Goal: Information Seeking & Learning: Understand process/instructions

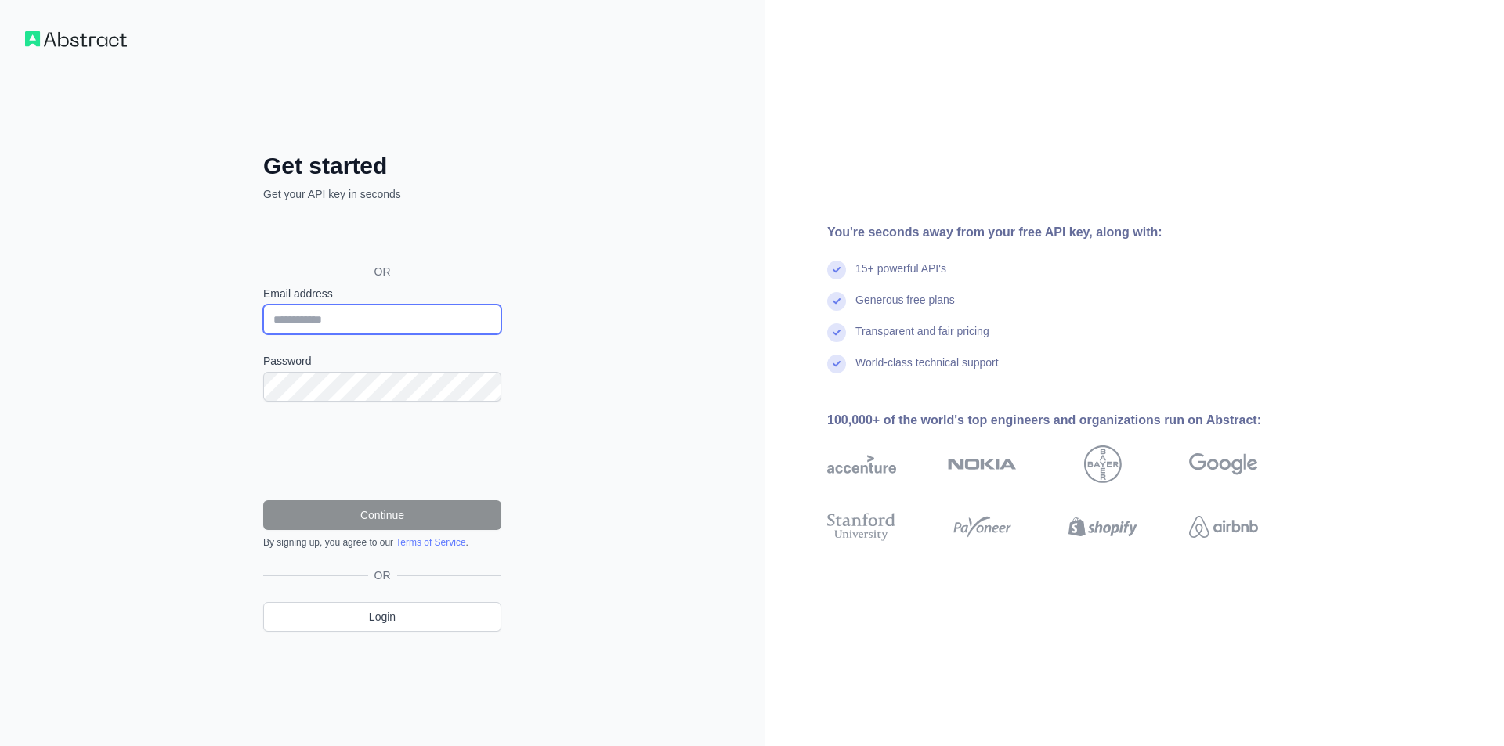
click at [439, 318] on input "Email address" at bounding box center [382, 320] width 238 height 30
type input "**********"
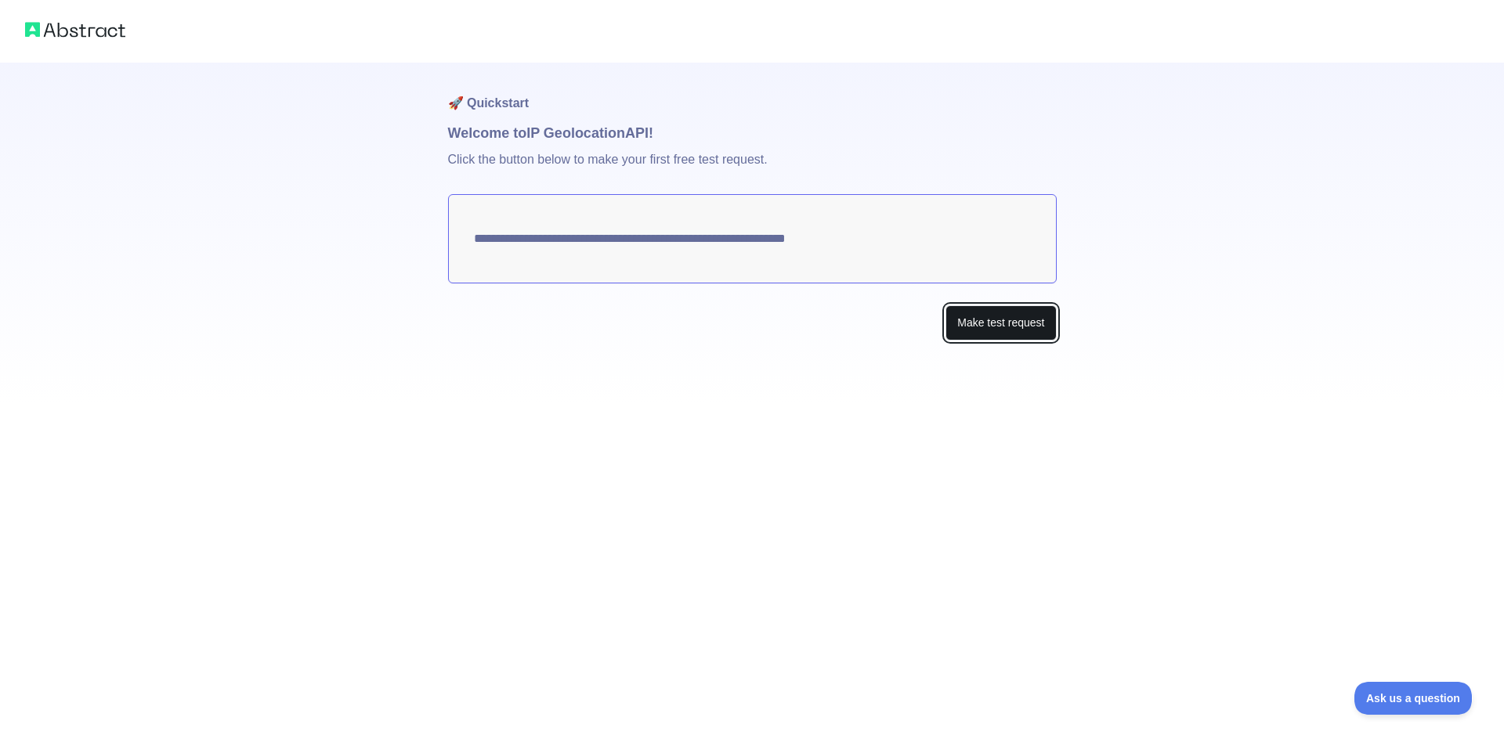
click at [1005, 325] on button "Make test request" at bounding box center [1000, 322] width 110 height 35
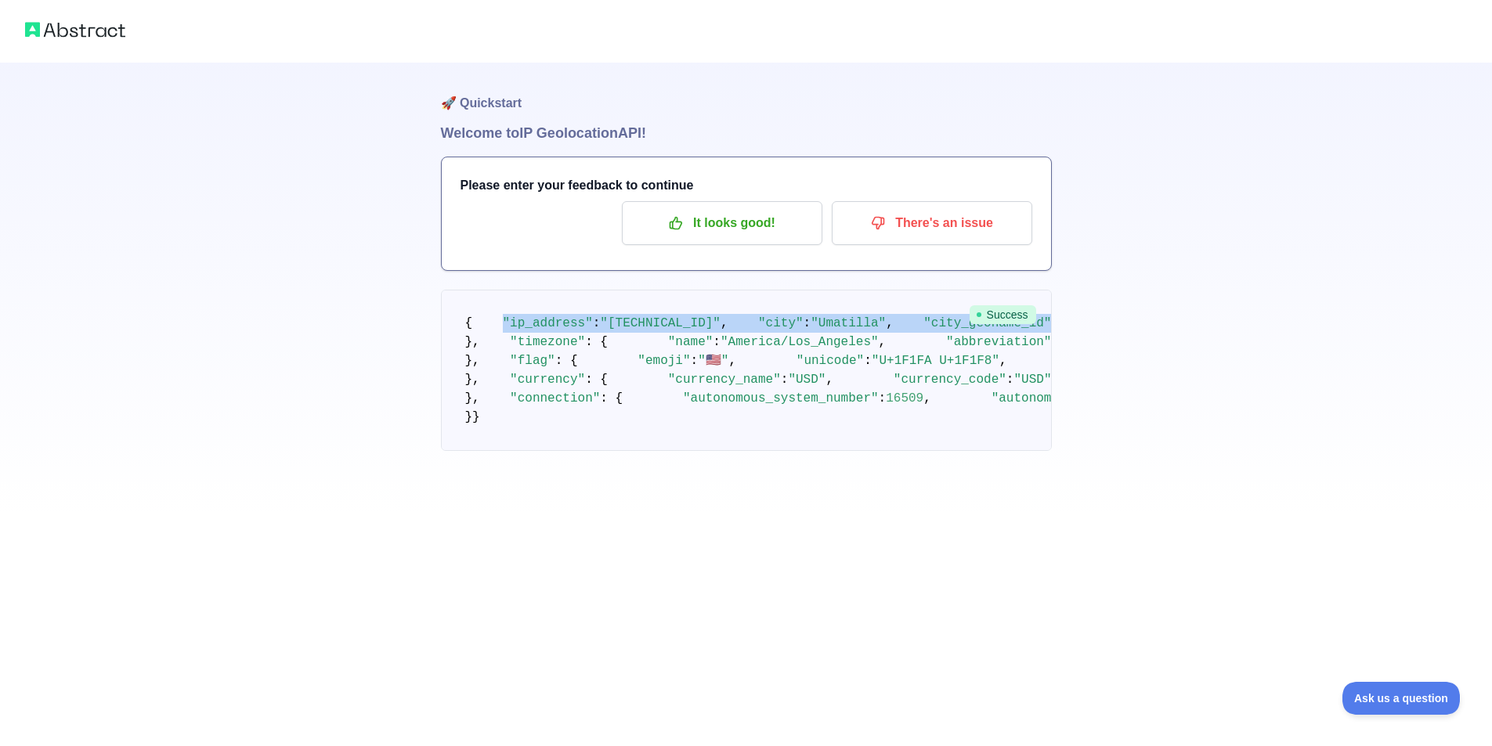
drag, startPoint x: 493, startPoint y: 342, endPoint x: 764, endPoint y: 662, distance: 419.5
click at [764, 451] on pre "{ "ip_address" : "44.225.191.118" , "city" : "Umatilla" , "city_geoname_id" : 4…" at bounding box center [746, 370] width 611 height 161
click at [667, 451] on pre "{ "ip_address" : "44.225.191.118" , "city" : "Umatilla" , "city_geoname_id" : 4…" at bounding box center [746, 370] width 611 height 161
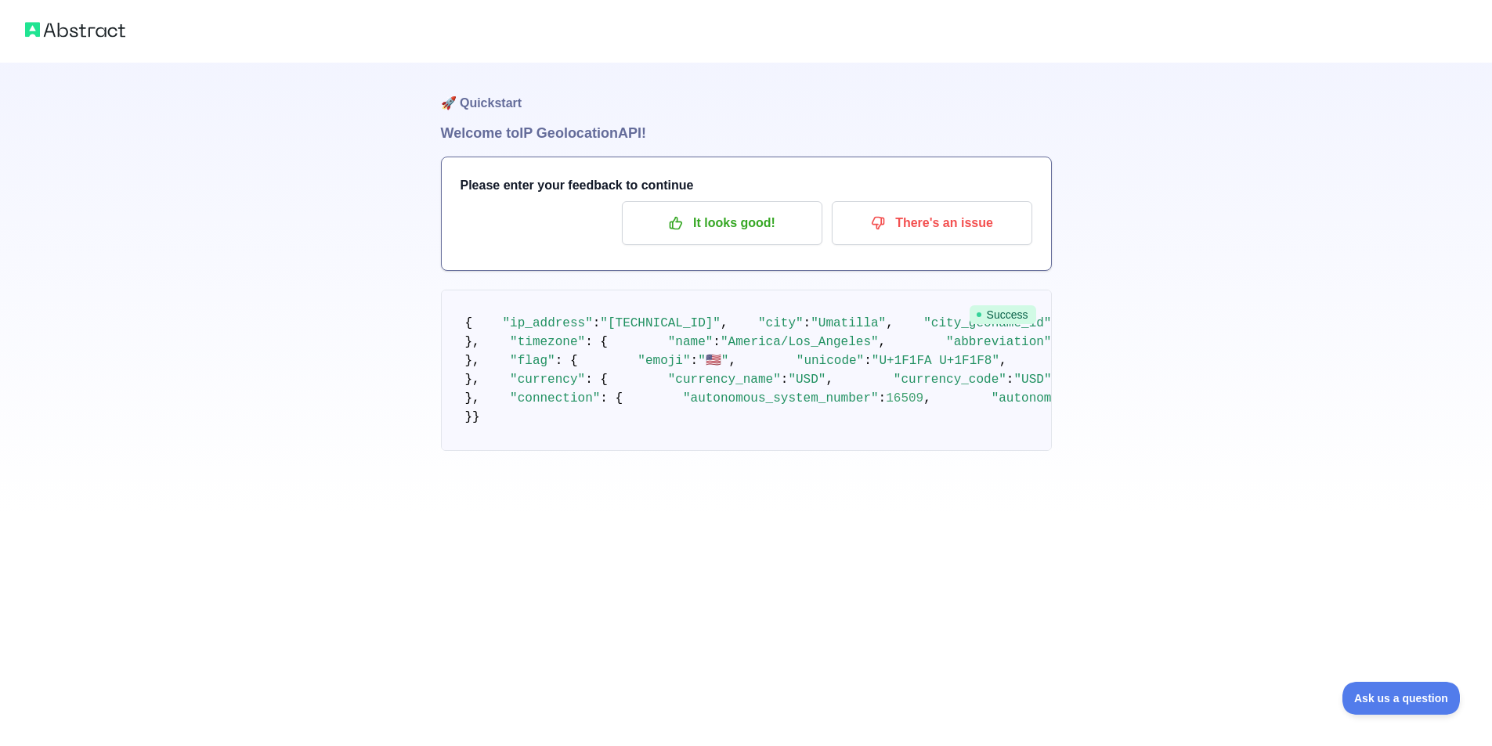
scroll to position [78, 0]
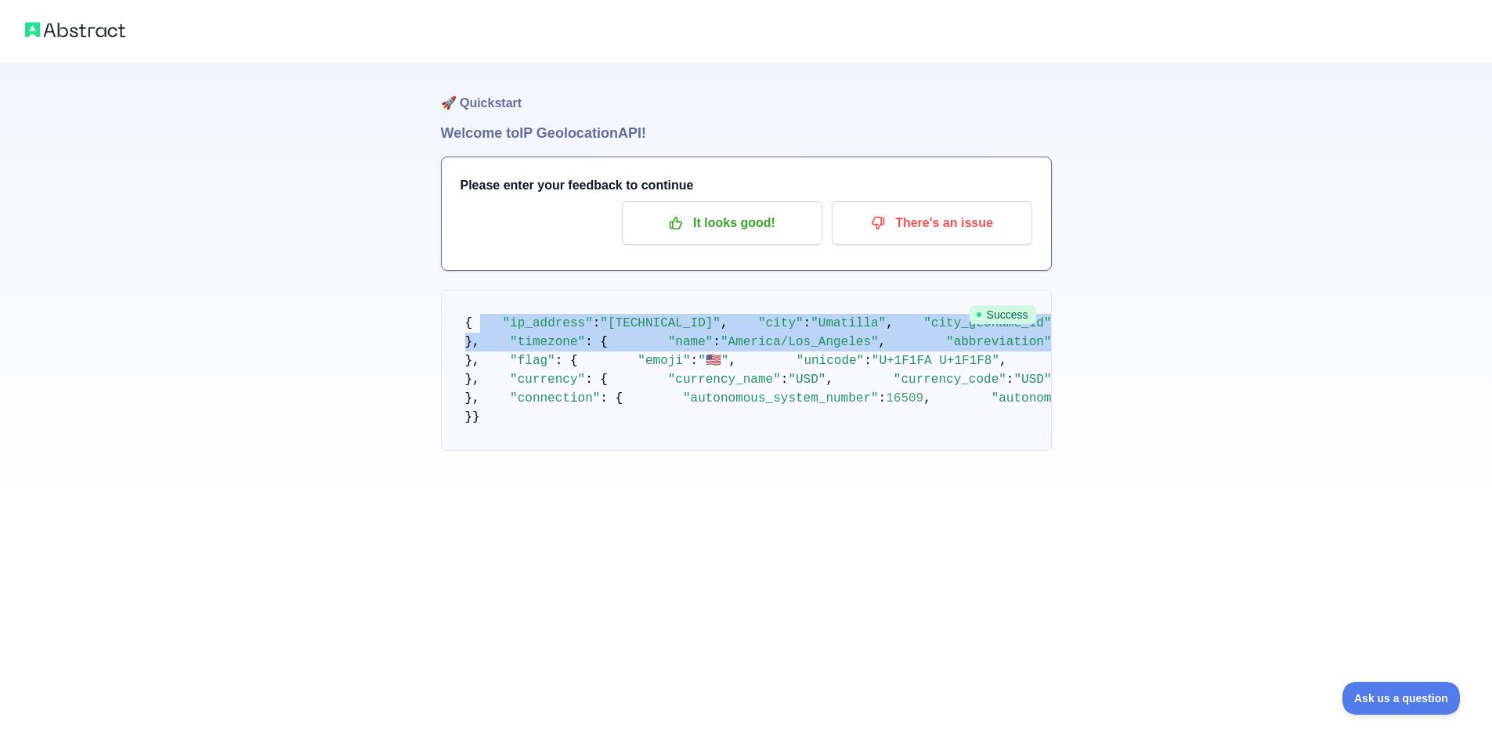
drag, startPoint x: 468, startPoint y: 256, endPoint x: 738, endPoint y: 665, distance: 489.6
click at [738, 451] on pre "{ "ip_address" : "44.225.191.118" , "city" : "Umatilla" , "city_geoname_id" : 4…" at bounding box center [746, 370] width 611 height 161
click at [699, 223] on p "It looks good!" at bounding box center [722, 223] width 177 height 27
click at [757, 219] on p "It looks good!" at bounding box center [722, 223] width 177 height 27
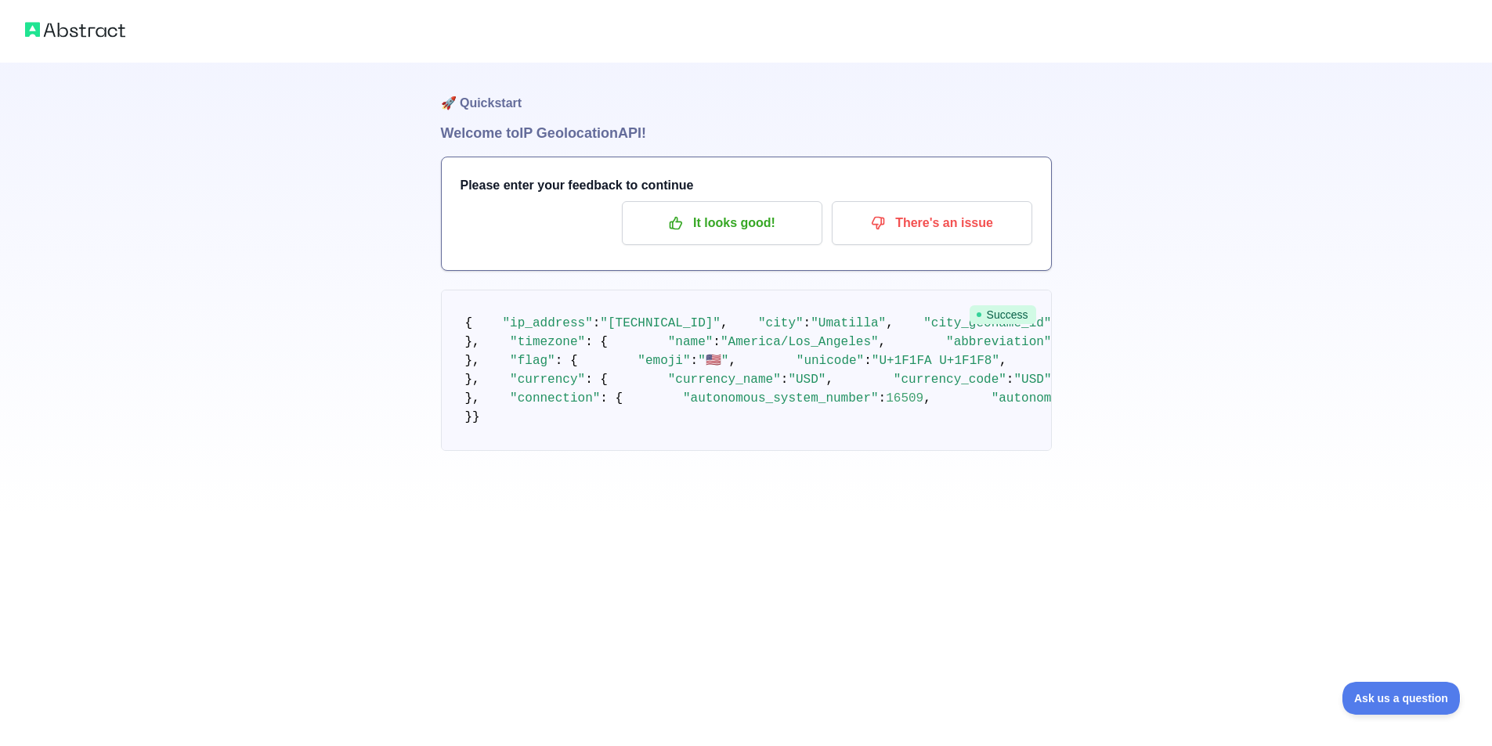
click at [560, 127] on h1 "Welcome to IP Geolocation API!" at bounding box center [746, 133] width 611 height 22
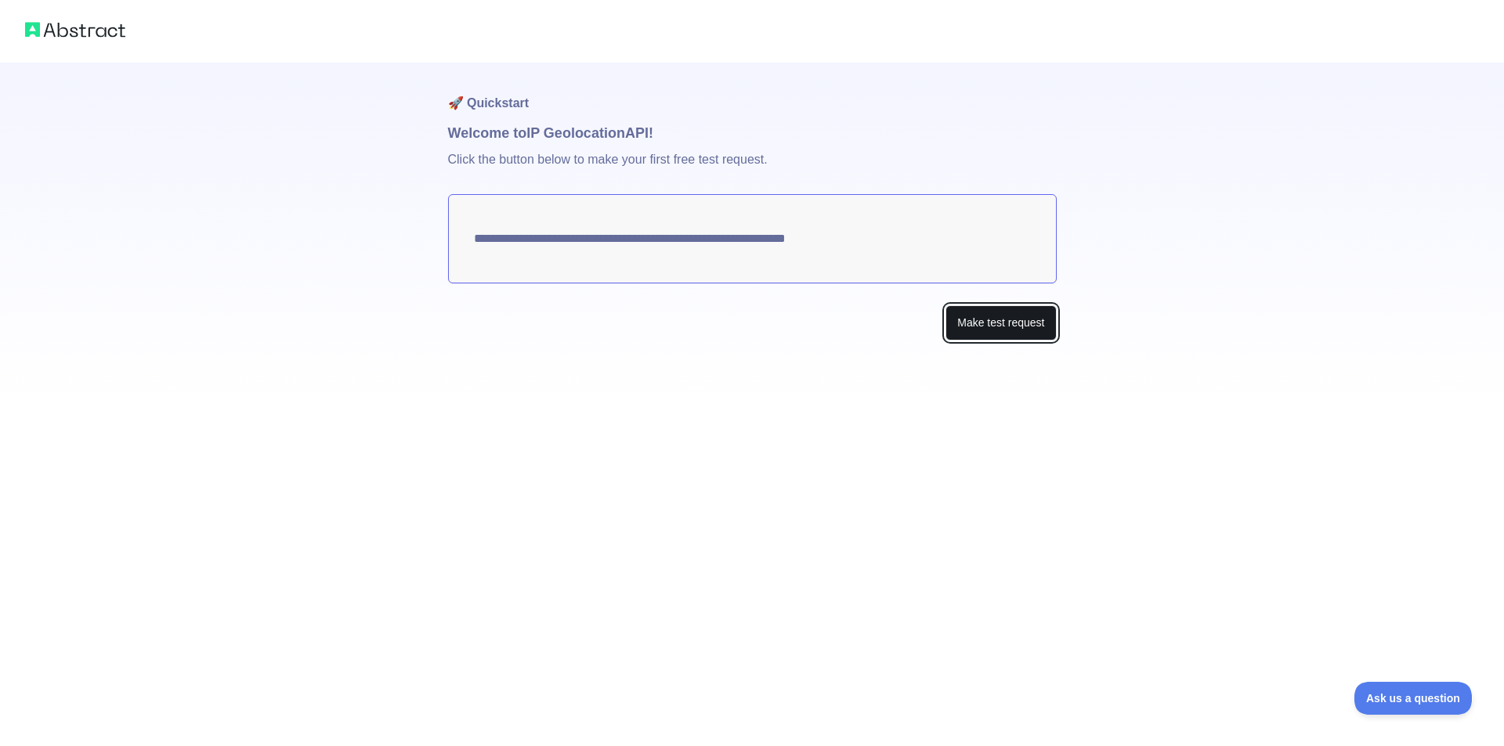
click at [997, 327] on button "Make test request" at bounding box center [1000, 322] width 110 height 35
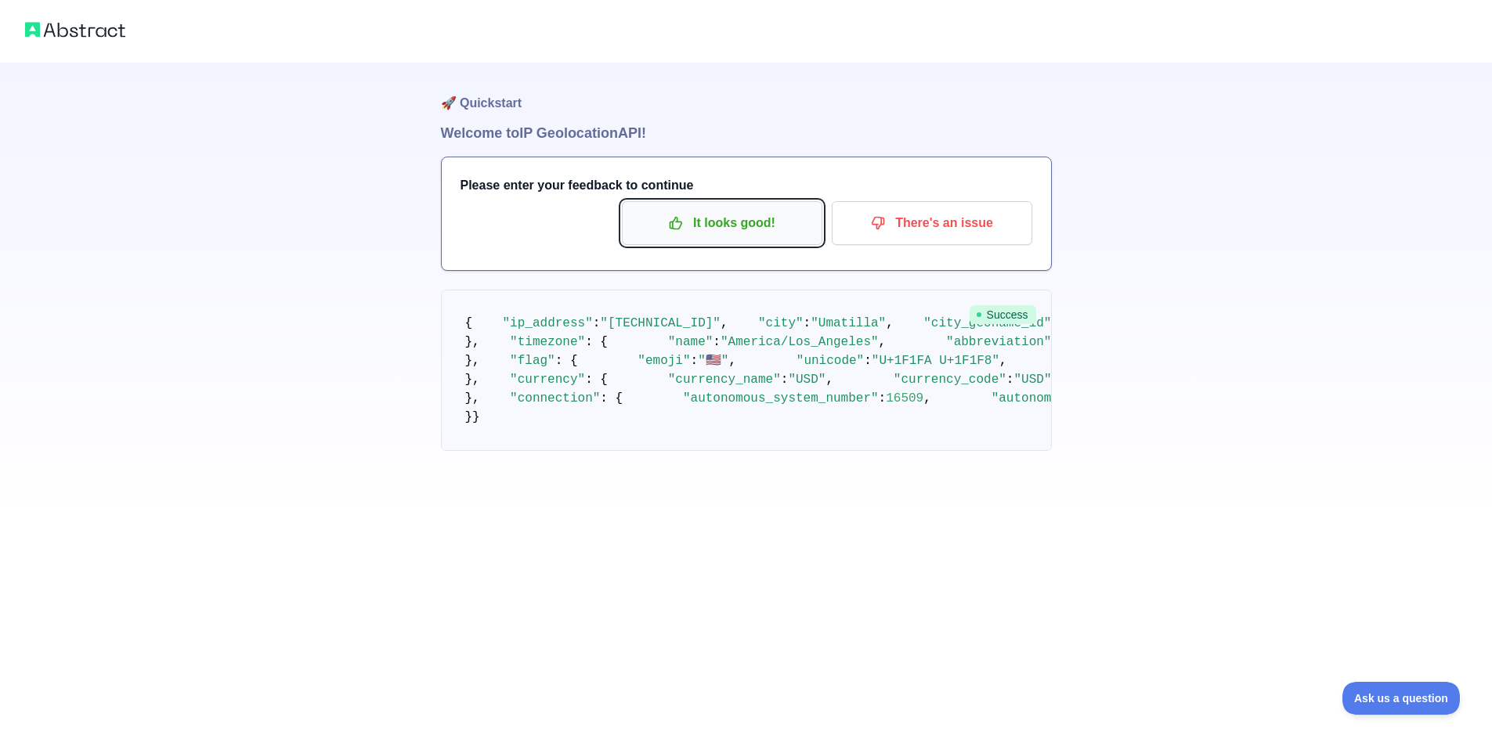
click at [761, 226] on p "It looks good!" at bounding box center [722, 223] width 177 height 27
click at [702, 331] on pre "{ "ip_address" : "[TECHNICAL_ID]" , "city" : "Umatilla" , "city_geoname_id" : 4…" at bounding box center [746, 370] width 611 height 161
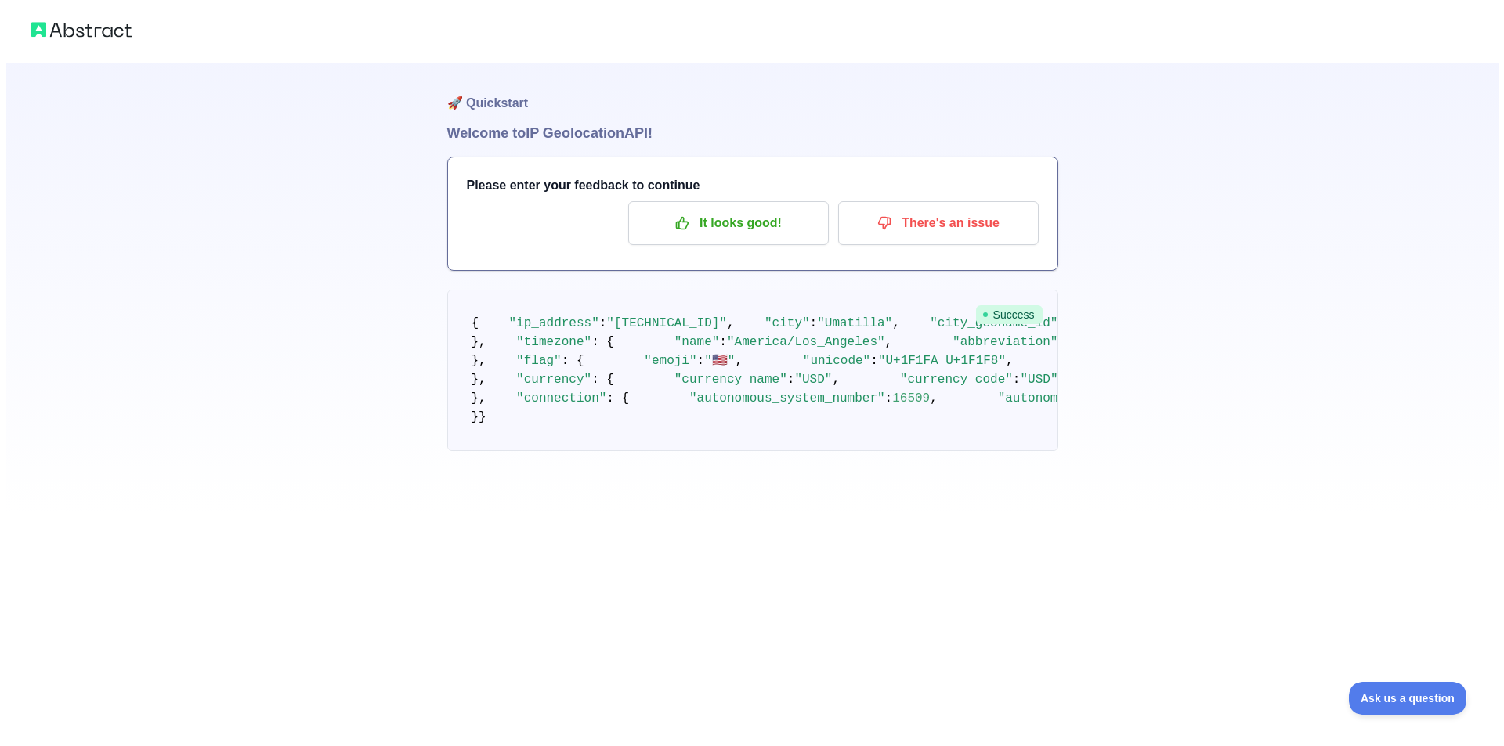
scroll to position [0, 0]
click at [845, 125] on h1 "Welcome to IP Geolocation API!" at bounding box center [746, 133] width 611 height 22
click at [294, 113] on div "🚀 Quickstart Welcome to IP Geolocation API! Please enter your feedback to conti…" at bounding box center [746, 257] width 1492 height 514
click at [92, 31] on img at bounding box center [75, 30] width 100 height 22
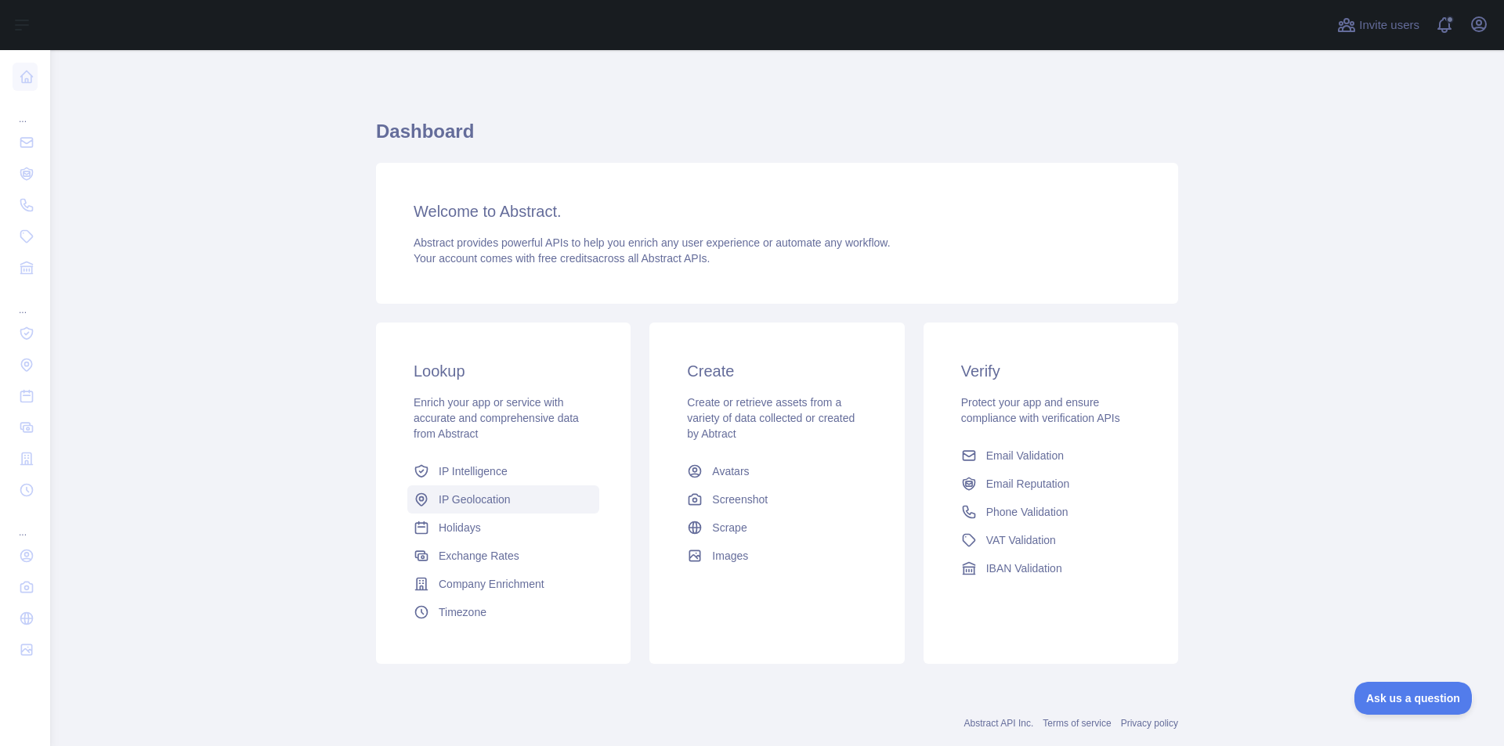
click at [475, 497] on span "IP Geolocation" at bounding box center [475, 500] width 72 height 16
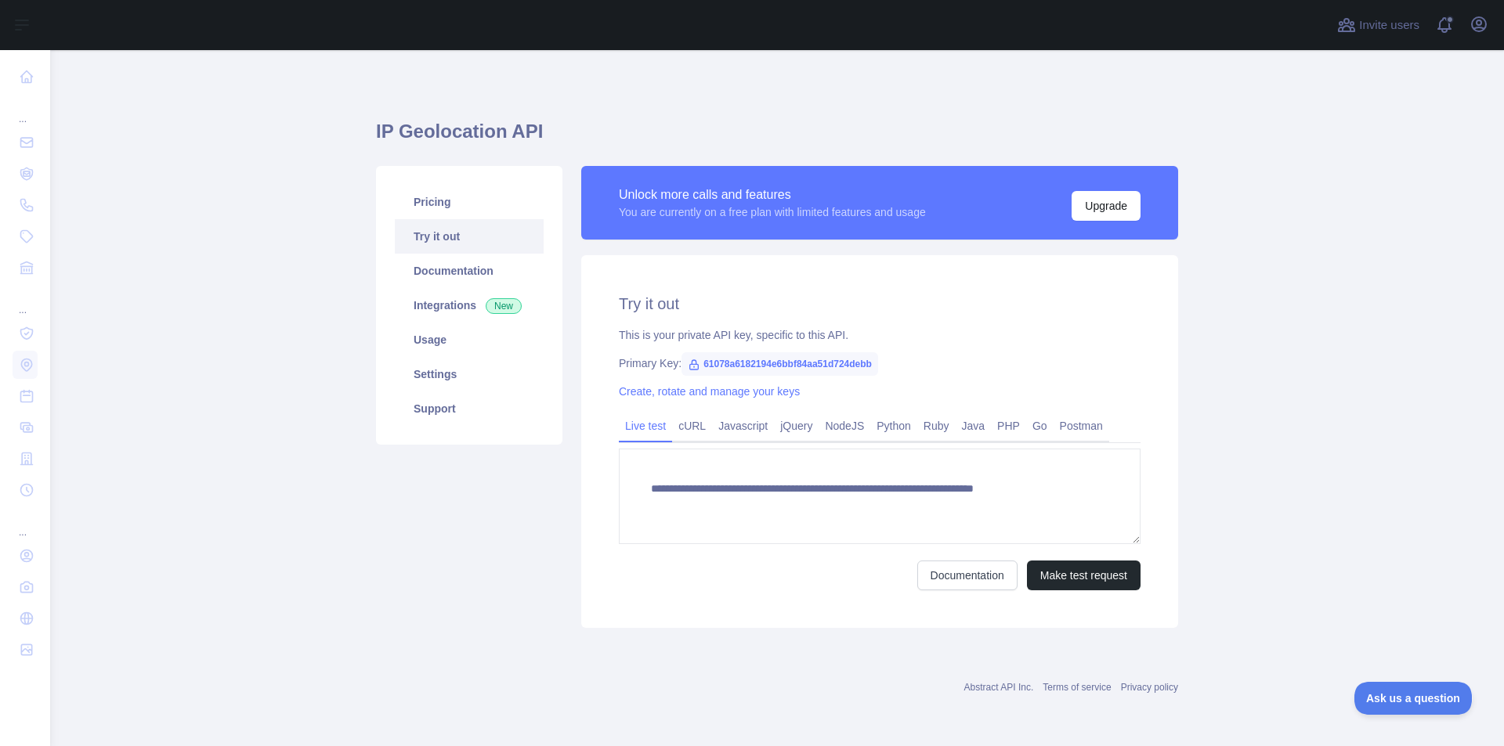
type textarea "**********"
click at [963, 428] on link "Java" at bounding box center [974, 426] width 36 height 25
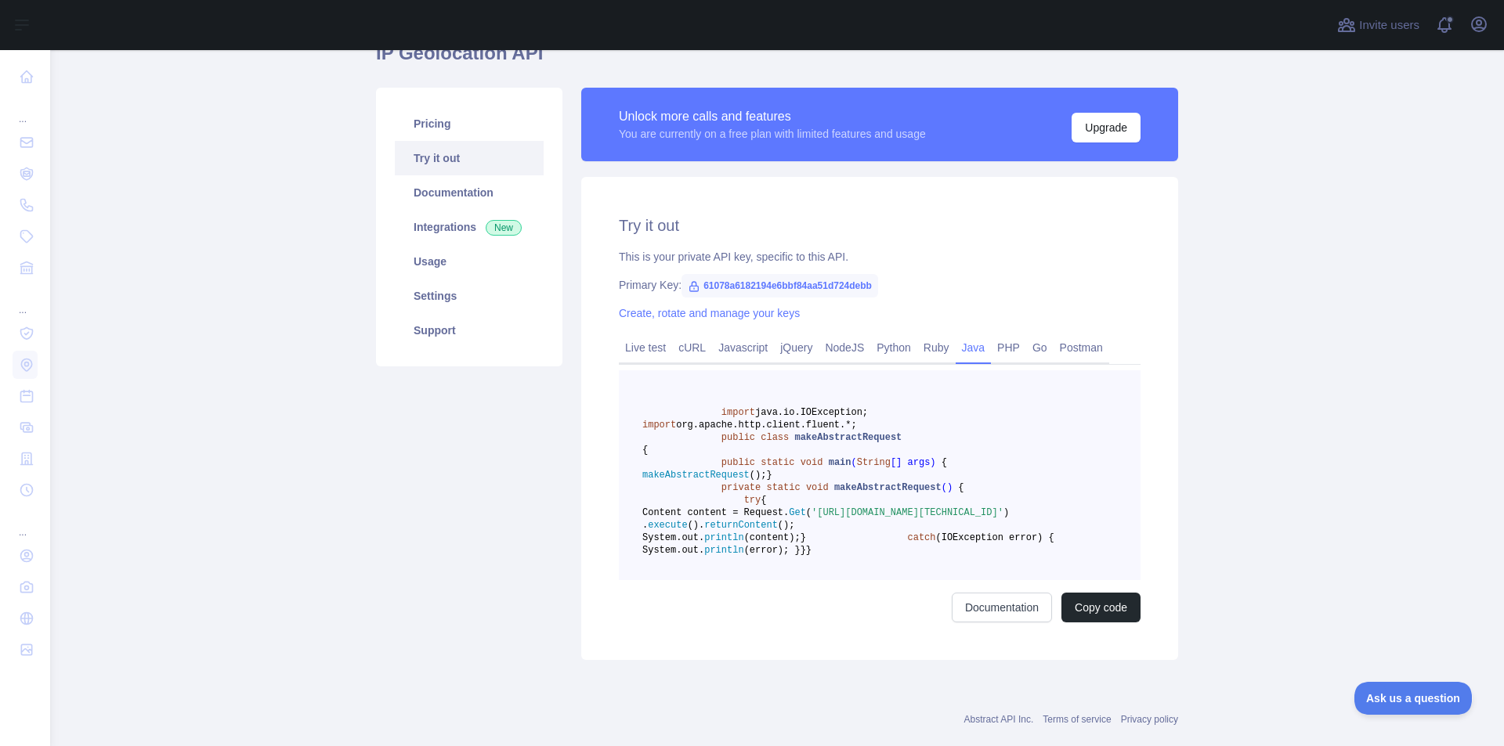
scroll to position [157, 0]
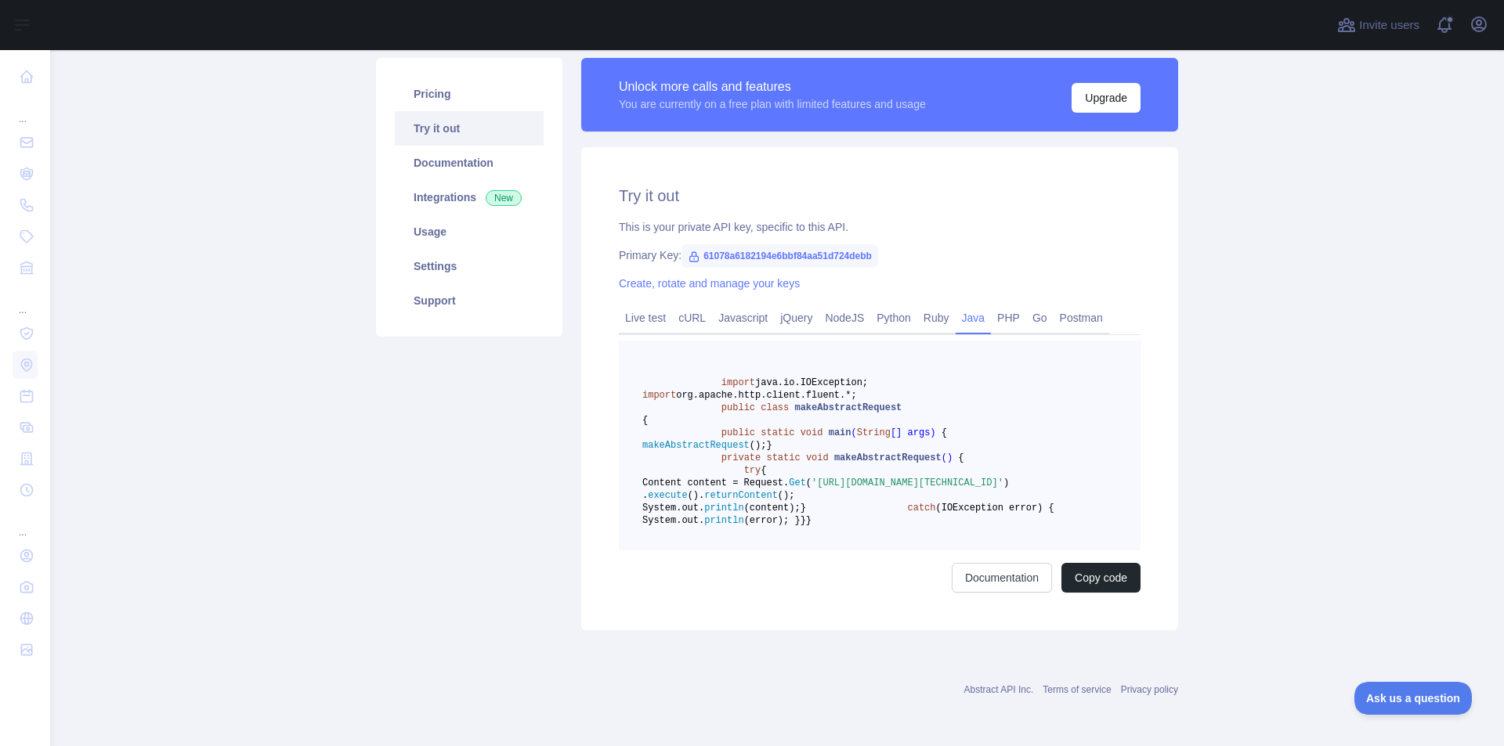
drag, startPoint x: 700, startPoint y: 512, endPoint x: 982, endPoint y: 522, distance: 282.1
click at [982, 489] on span "Content content = Request. Get ( 'https://ipgeolocation.abstractapi.com/v1/?api…" at bounding box center [825, 483] width 367 height 11
click at [1057, 305] on link "Postman" at bounding box center [1081, 317] width 56 height 25
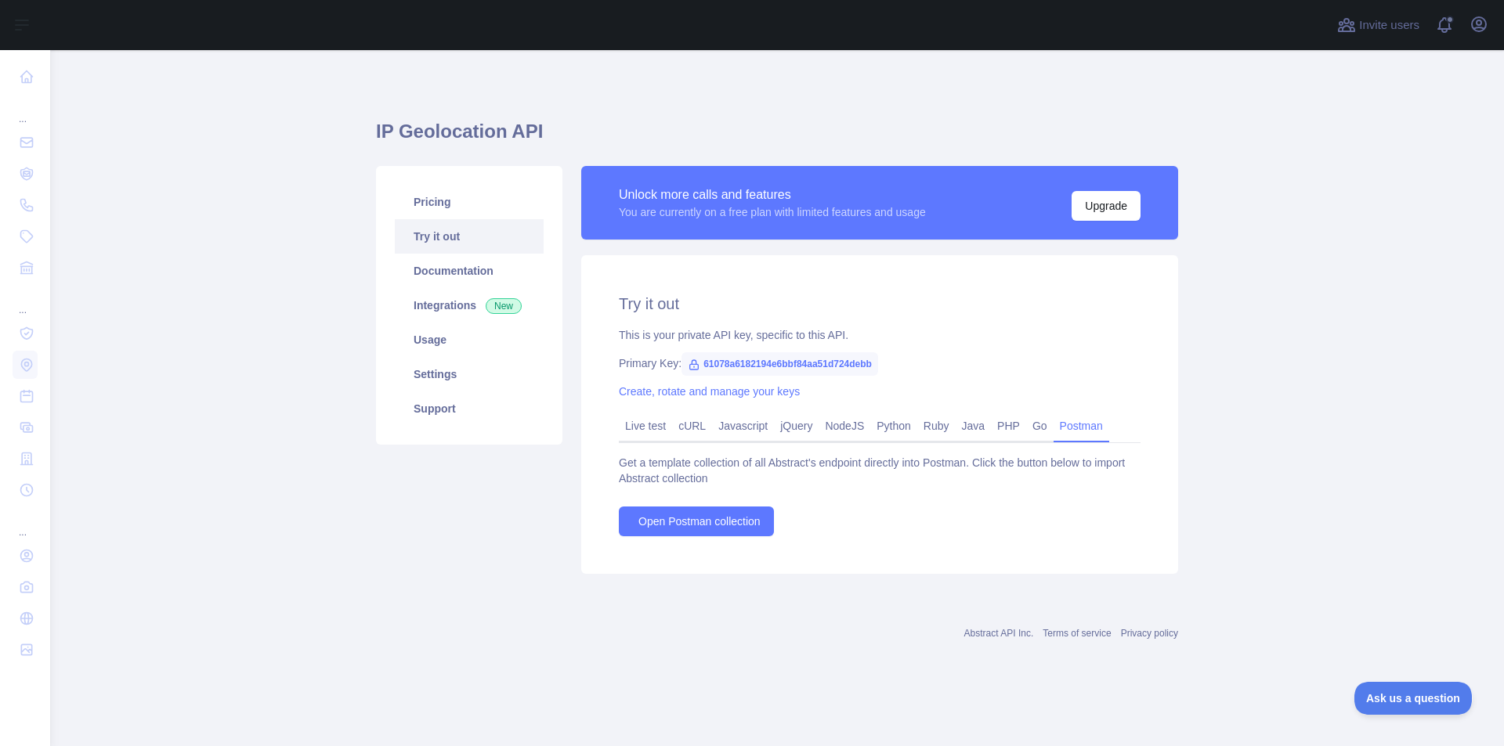
scroll to position [0, 0]
click at [960, 421] on link "Java" at bounding box center [974, 426] width 36 height 25
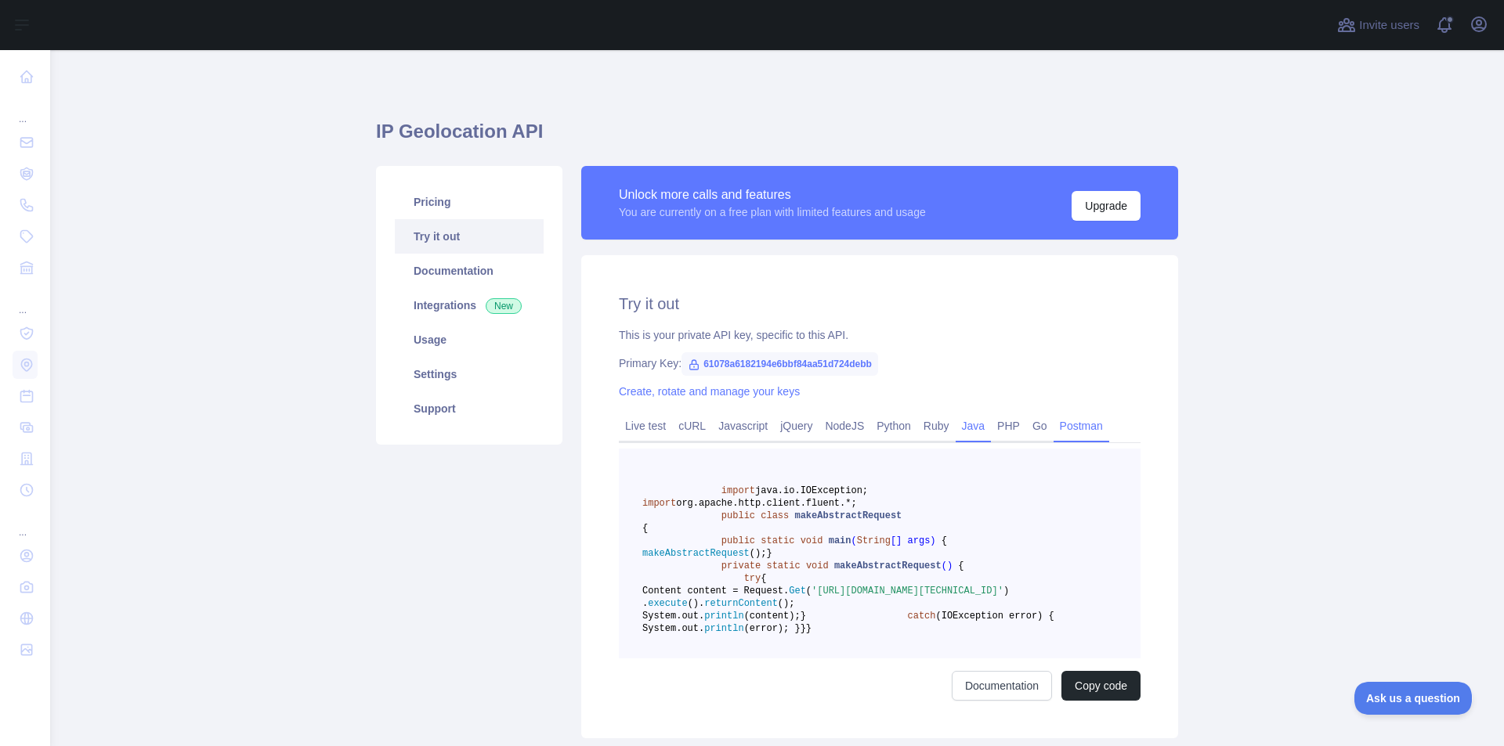
click at [1061, 428] on link "Postman" at bounding box center [1081, 426] width 56 height 25
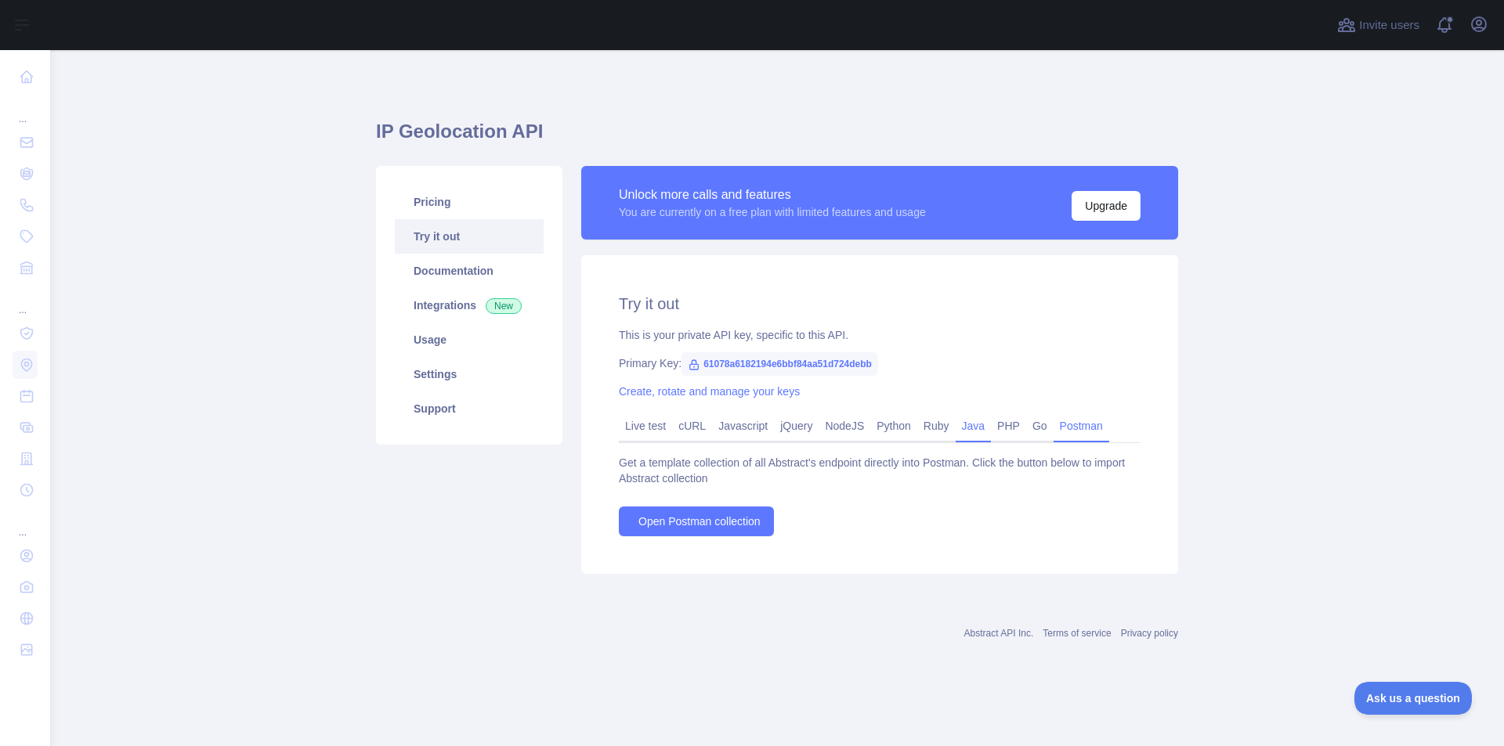
click at [966, 426] on link "Java" at bounding box center [974, 426] width 36 height 25
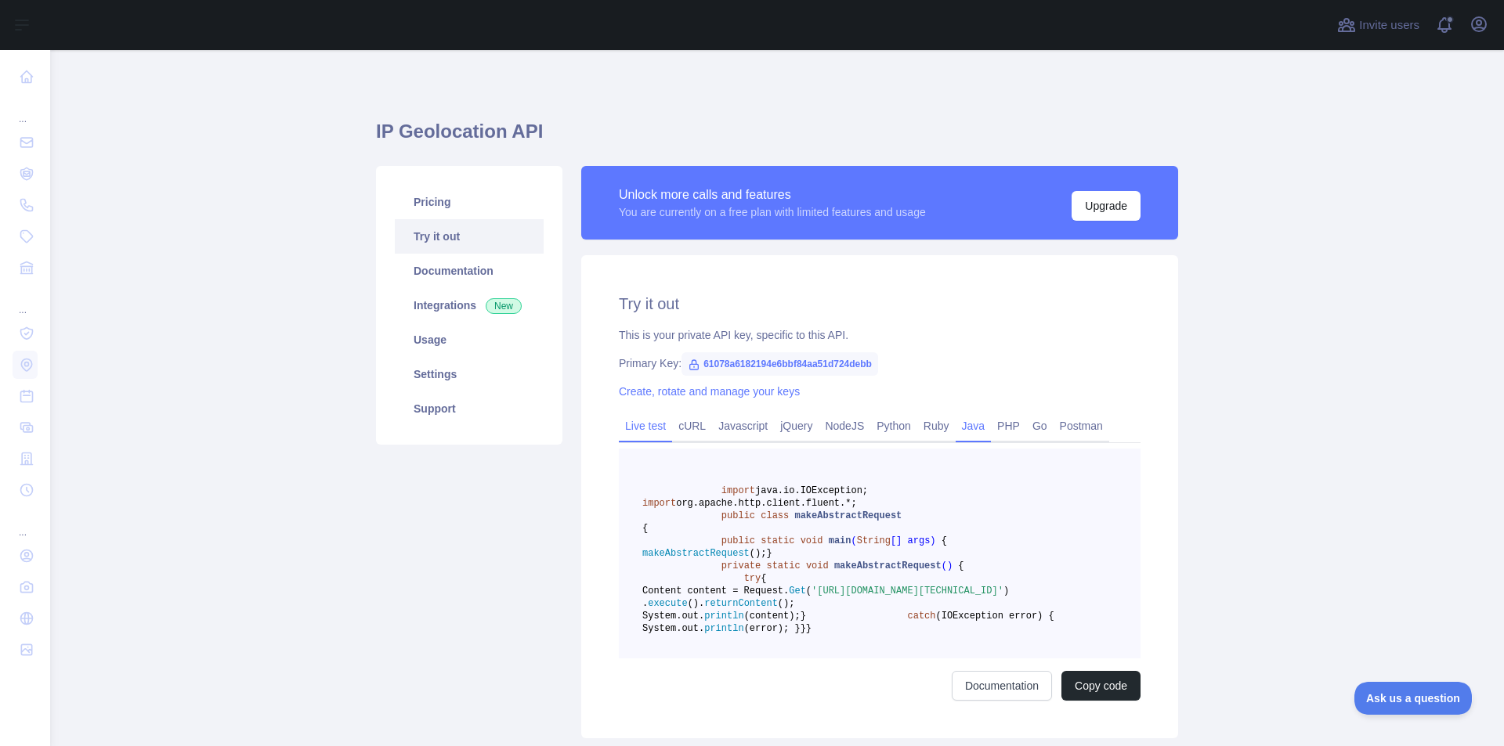
click at [637, 431] on link "Live test" at bounding box center [645, 426] width 53 height 25
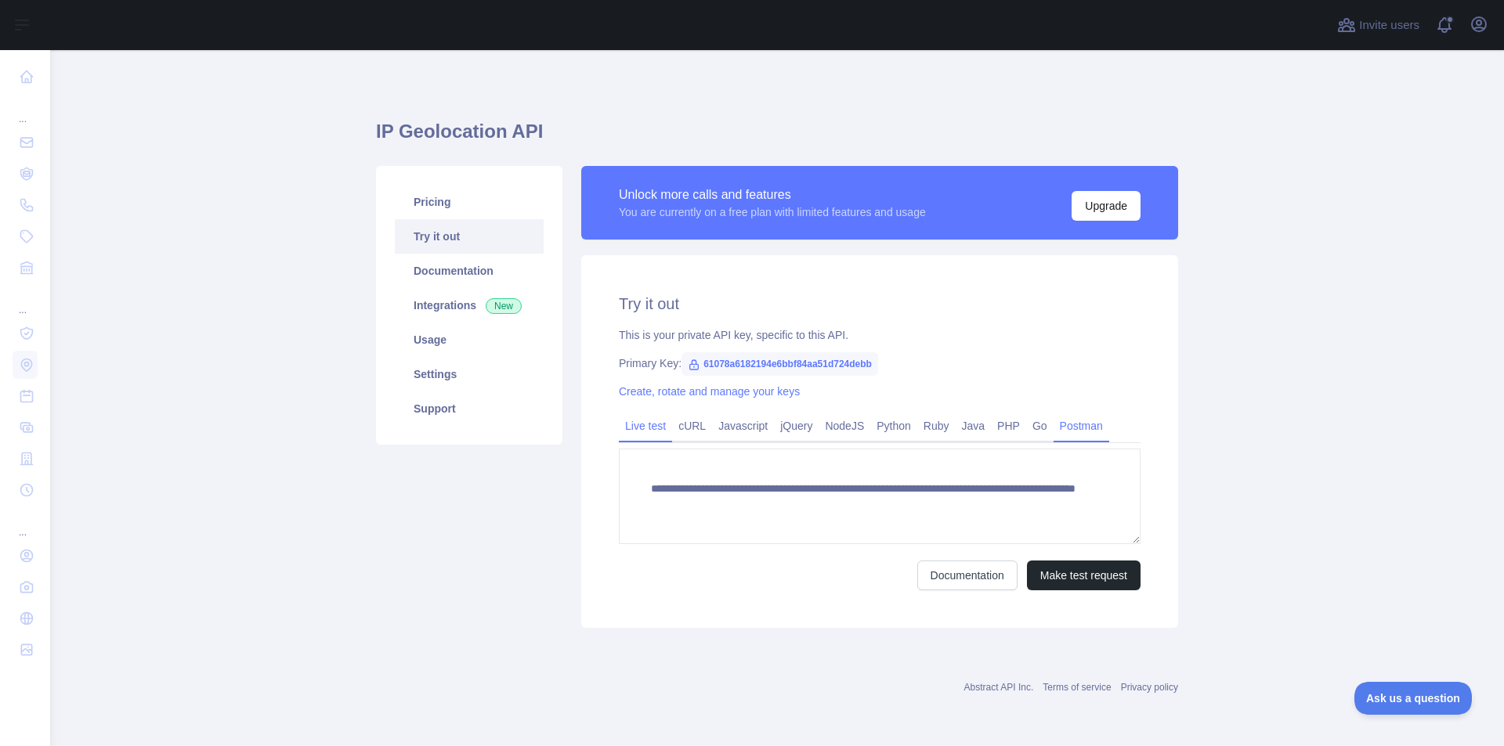
click at [1084, 415] on link "Postman" at bounding box center [1081, 426] width 56 height 25
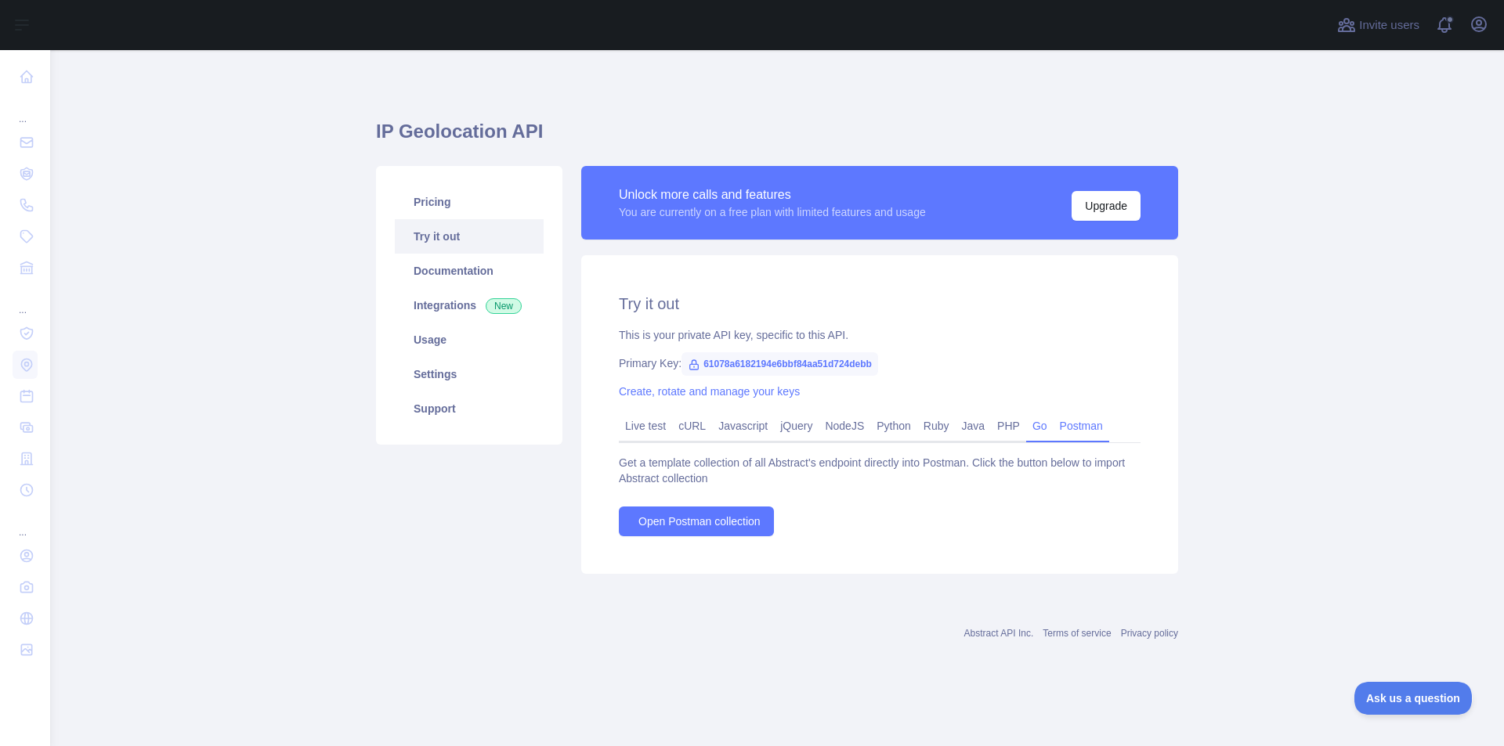
click at [1035, 428] on link "Go" at bounding box center [1039, 426] width 27 height 25
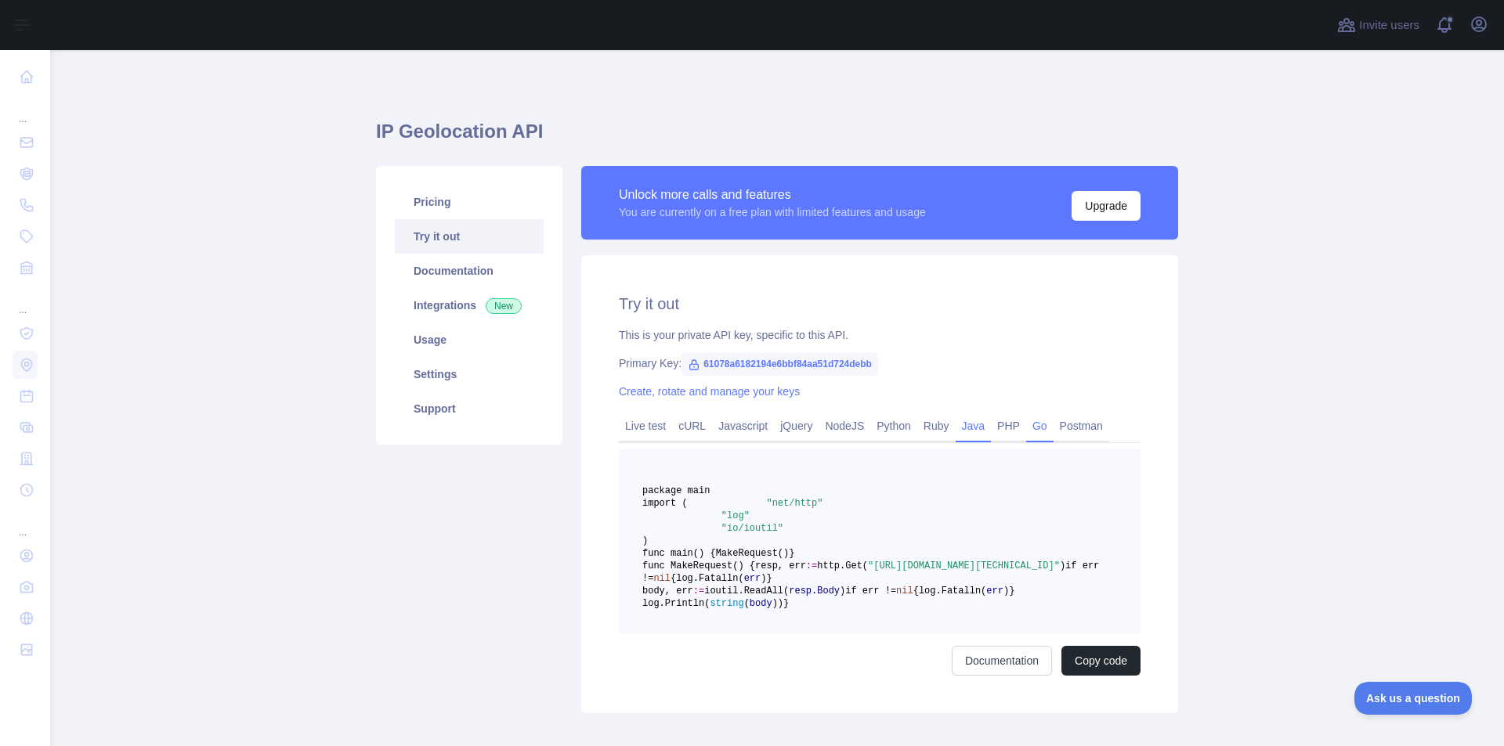
click at [963, 424] on link "Java" at bounding box center [974, 426] width 36 height 25
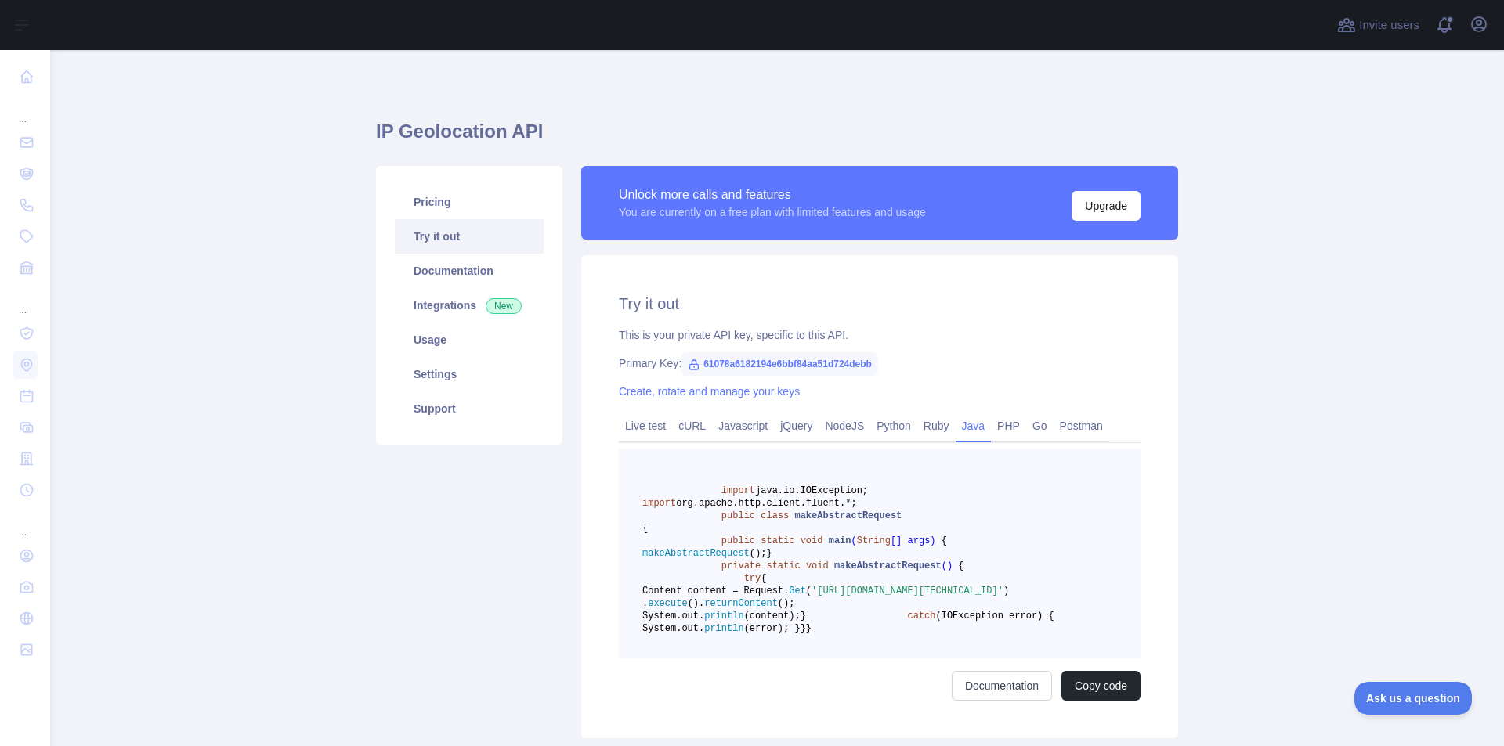
scroll to position [78, 0]
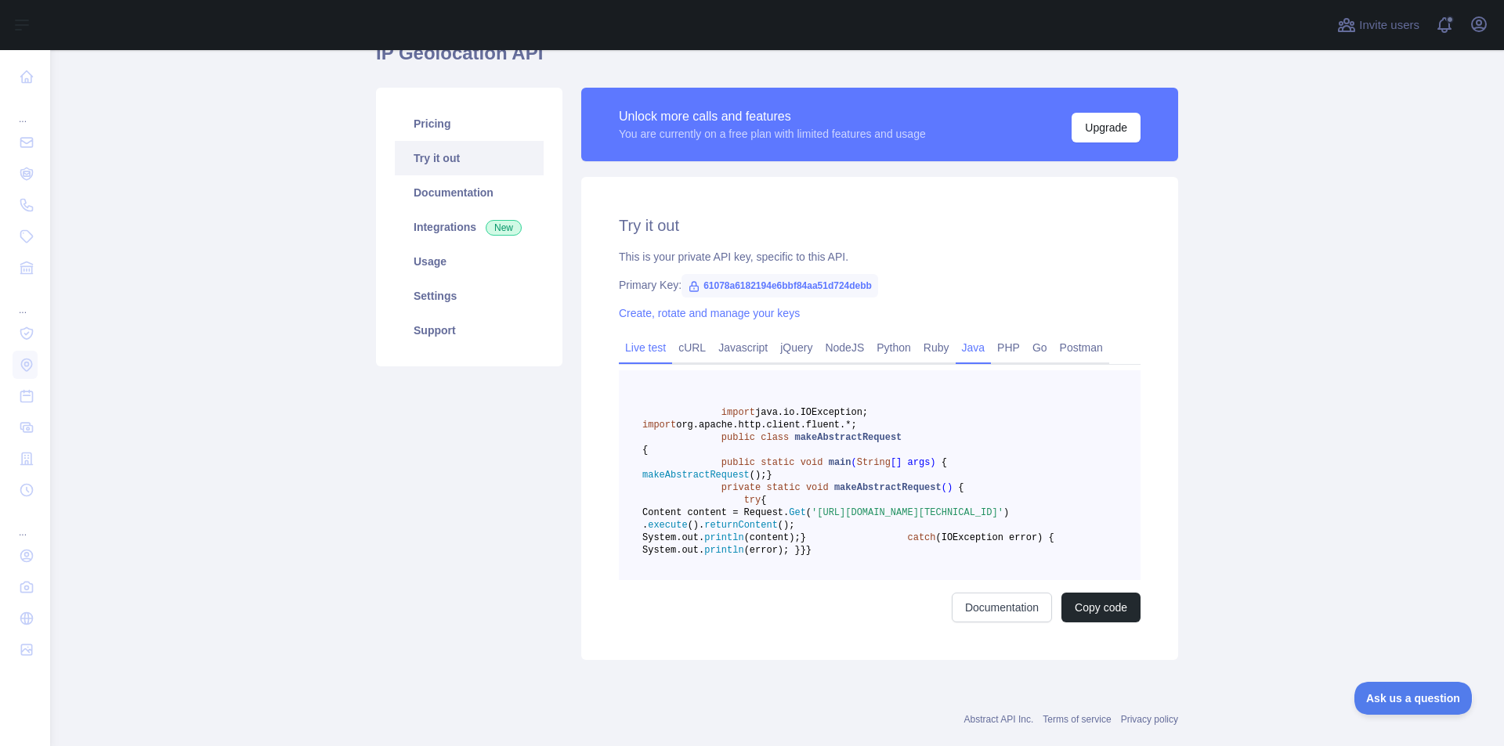
click at [620, 353] on link "Live test" at bounding box center [645, 347] width 53 height 25
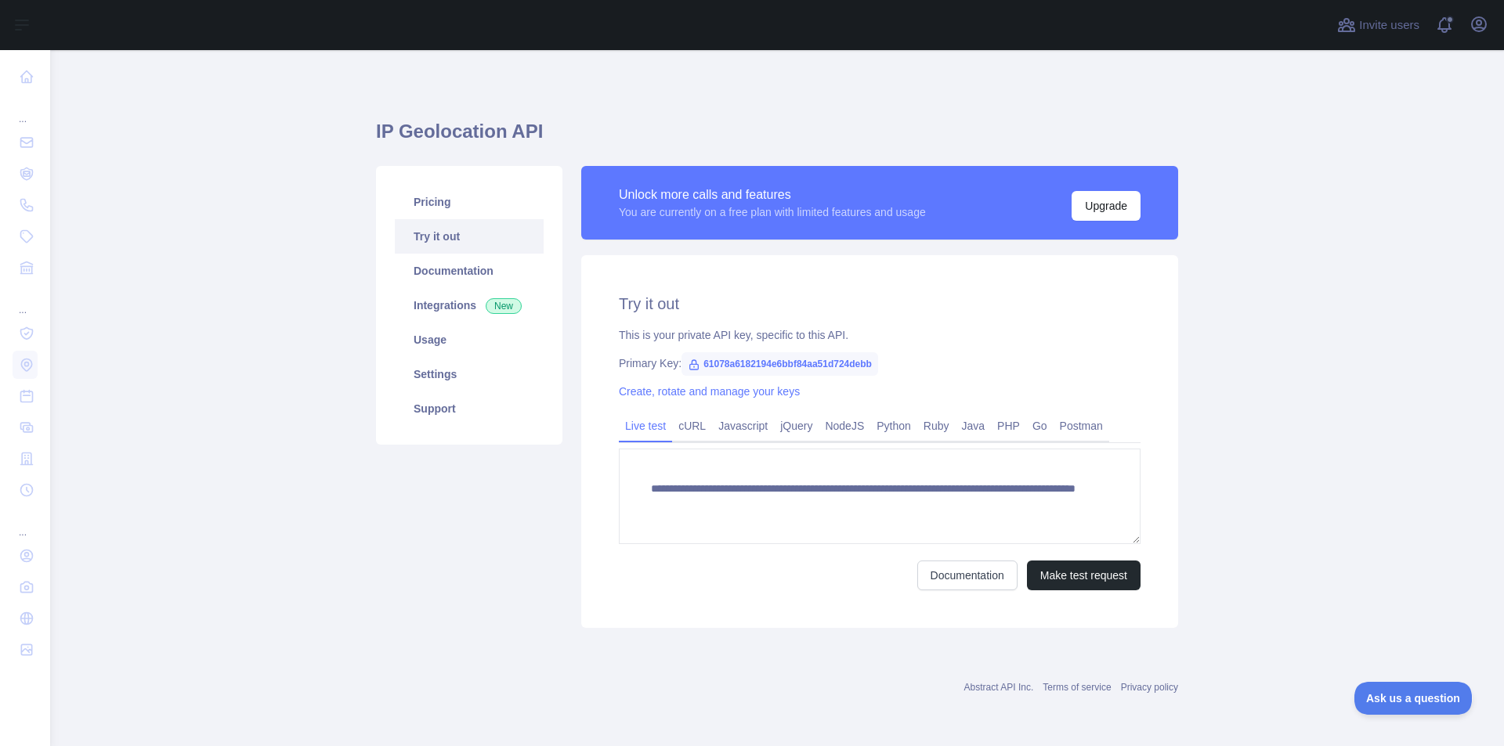
scroll to position [0, 0]
drag, startPoint x: 700, startPoint y: 361, endPoint x: 861, endPoint y: 365, distance: 160.6
click at [875, 365] on span "61078a6182194e6bbf84aa51d724debb" at bounding box center [779, 363] width 197 height 23
copy span "61078a6182194e6bbf84aa51d724debb"
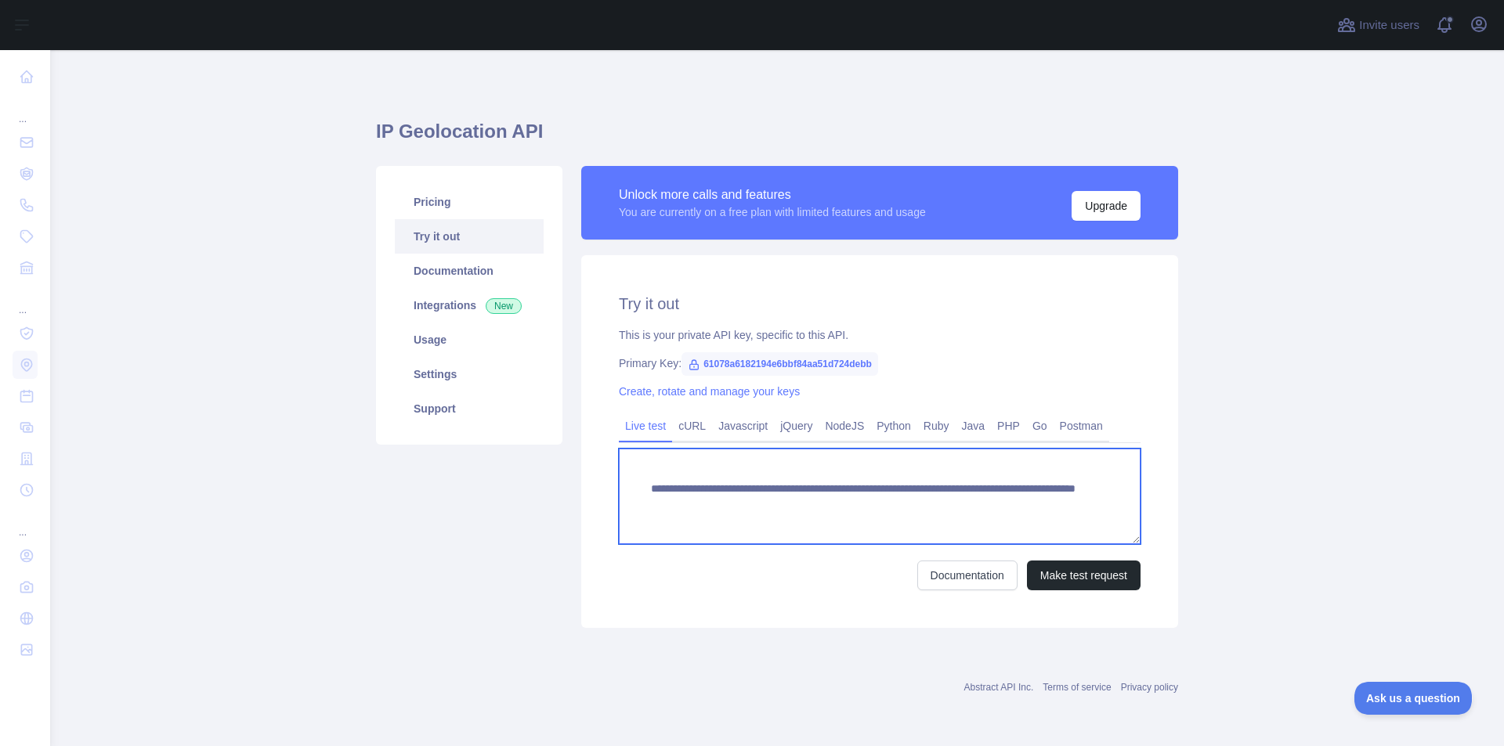
drag, startPoint x: 651, startPoint y: 486, endPoint x: 851, endPoint y: 487, distance: 200.5
click at [851, 487] on textarea "**********" at bounding box center [880, 497] width 522 height 96
drag, startPoint x: 649, startPoint y: 509, endPoint x: 686, endPoint y: 511, distance: 36.8
click at [686, 511] on textarea "**********" at bounding box center [880, 497] width 522 height 96
drag, startPoint x: 696, startPoint y: 504, endPoint x: 883, endPoint y: 508, distance: 187.2
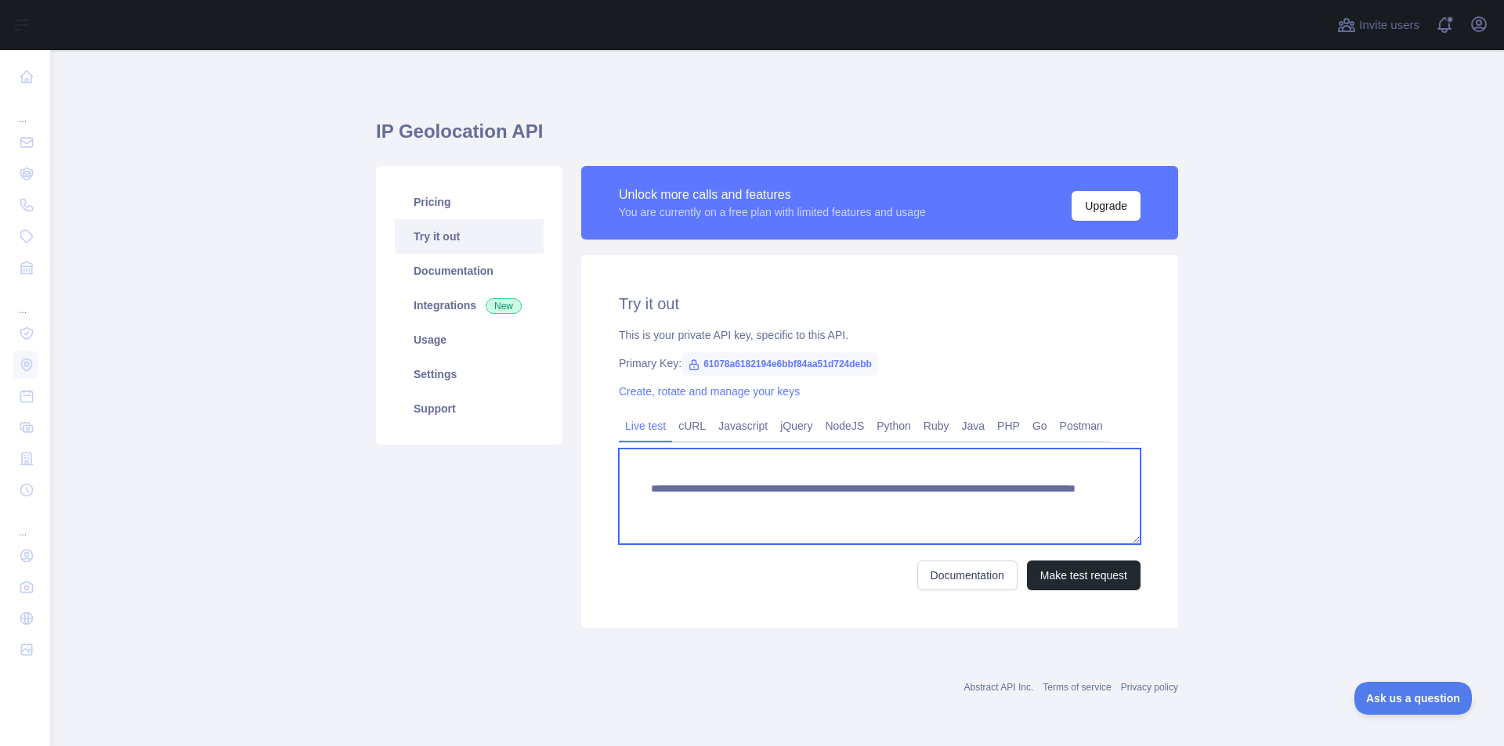
click at [883, 508] on textarea "**********" at bounding box center [880, 497] width 522 height 96
drag, startPoint x: 894, startPoint y: 504, endPoint x: 903, endPoint y: 507, distance: 9.9
click at [903, 507] on textarea "**********" at bounding box center [880, 497] width 522 height 96
drag, startPoint x: 891, startPoint y: 502, endPoint x: 941, endPoint y: 509, distance: 50.6
click at [941, 509] on textarea "**********" at bounding box center [880, 497] width 522 height 96
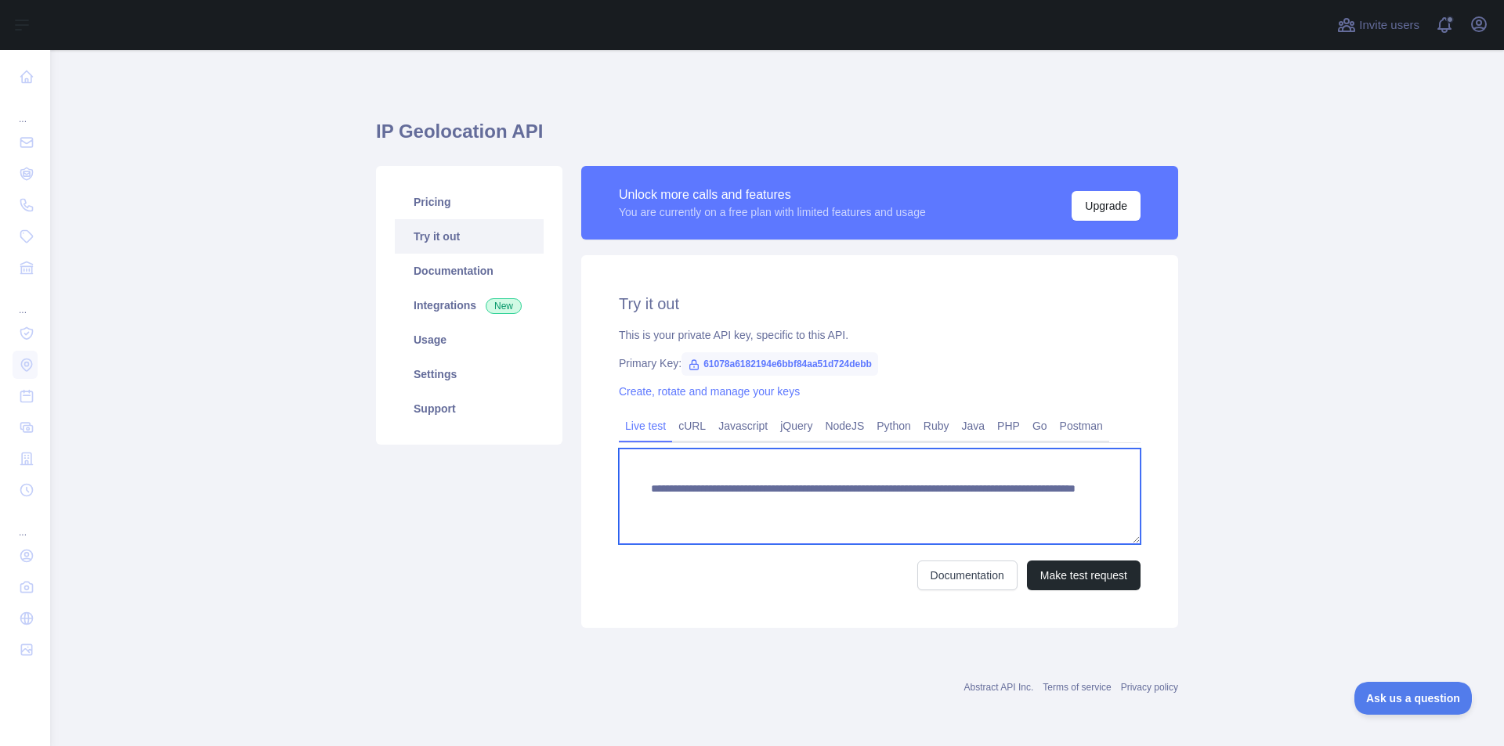
drag, startPoint x: 950, startPoint y: 504, endPoint x: 1028, endPoint y: 506, distance: 77.6
click at [1028, 506] on textarea "**********" at bounding box center [880, 497] width 522 height 96
